Goal: Task Accomplishment & Management: Complete application form

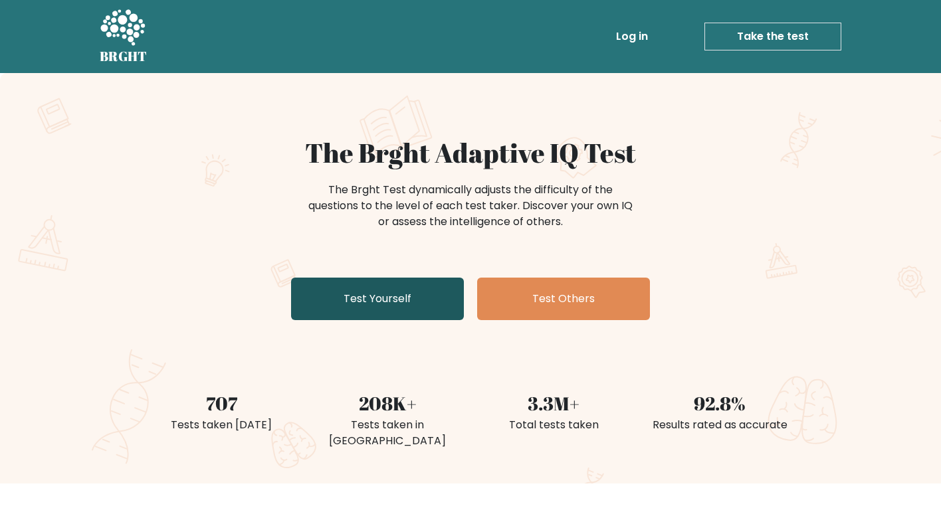
click at [375, 296] on link "Test Yourself" at bounding box center [377, 299] width 173 height 43
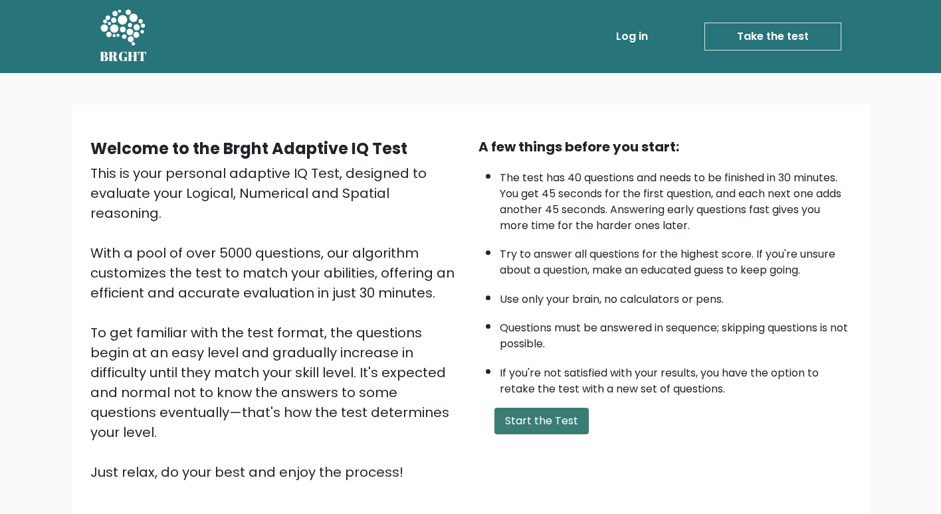
click at [546, 413] on button "Start the Test" at bounding box center [541, 421] width 94 height 27
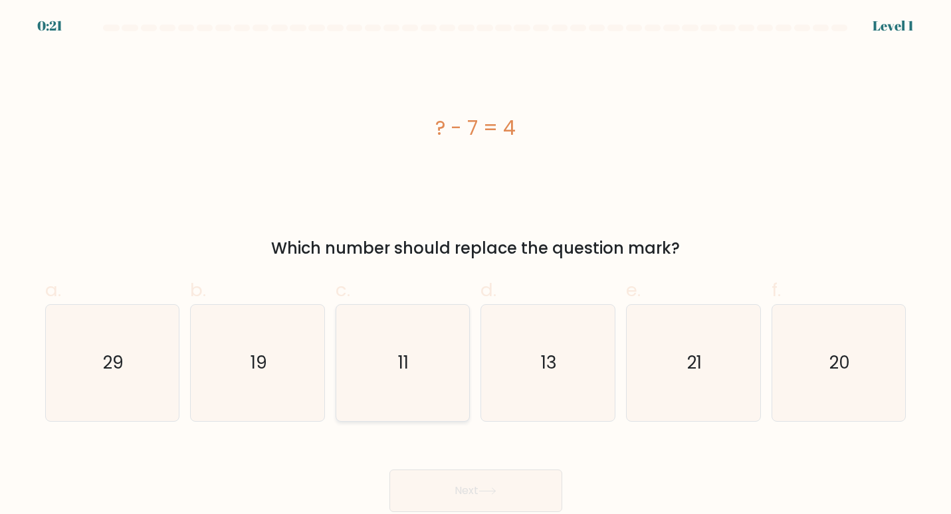
click at [430, 360] on icon "11" at bounding box center [402, 363] width 116 height 116
click at [476, 266] on input "c. 11" at bounding box center [476, 261] width 1 height 9
radio input "true"
click at [518, 500] on button "Next" at bounding box center [475, 491] width 173 height 43
